Goal: Navigation & Orientation: Find specific page/section

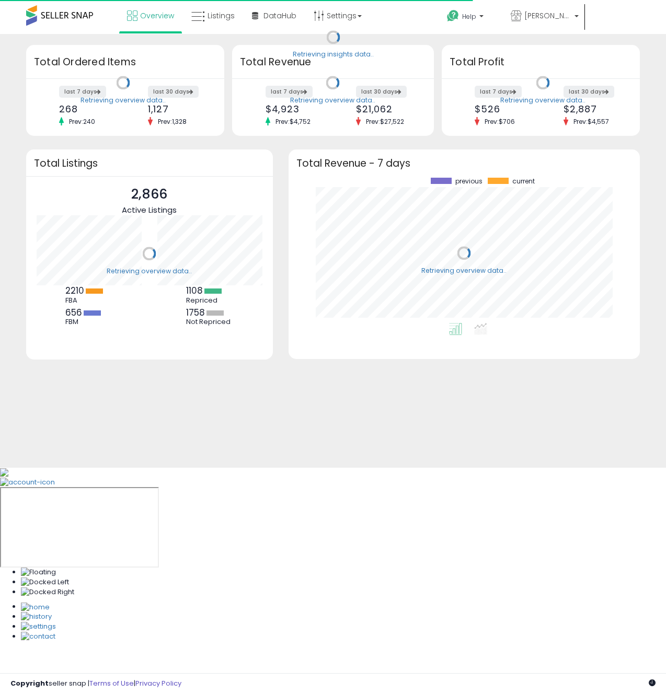
scroll to position [145, 330]
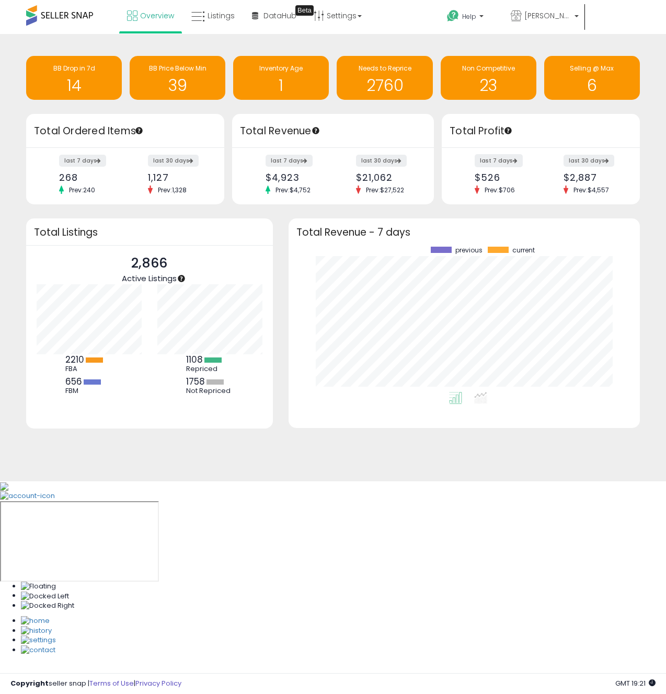
click at [495, 163] on label "last 7 days" at bounding box center [498, 160] width 48 height 13
click at [149, 20] on span "Overview" at bounding box center [157, 15] width 34 height 10
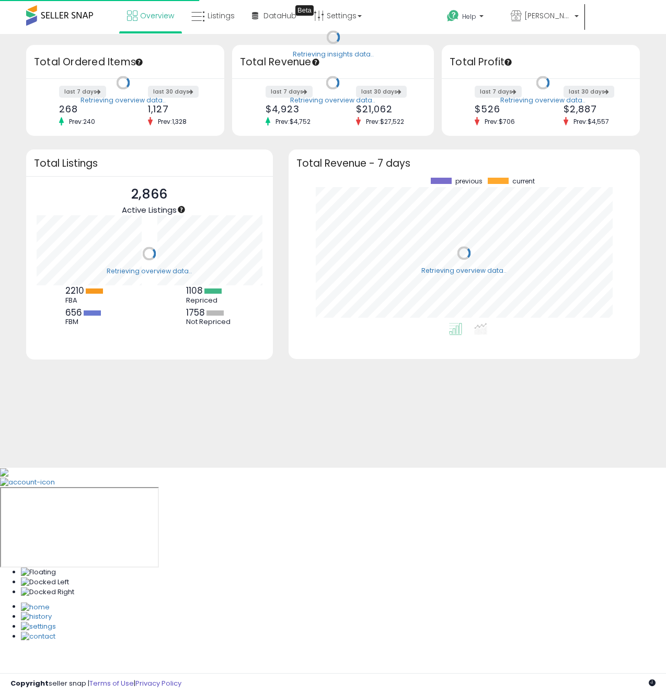
scroll to position [145, 330]
